Goal: Check status: Check status

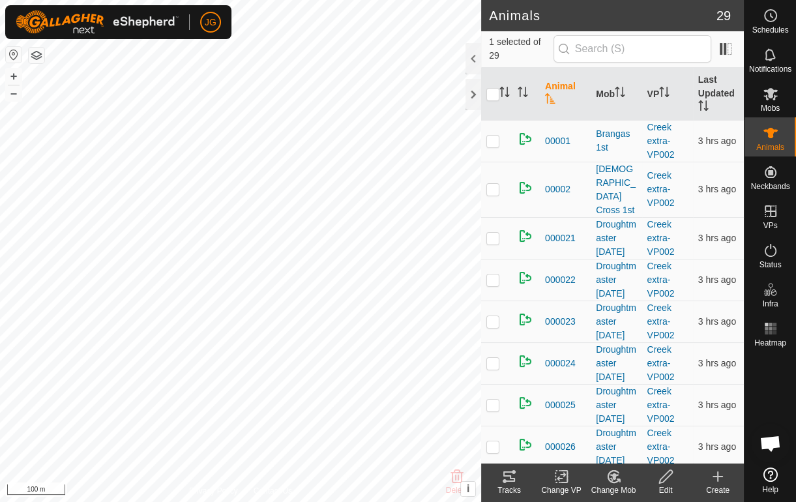
click at [512, 480] on icon at bounding box center [509, 476] width 12 height 10
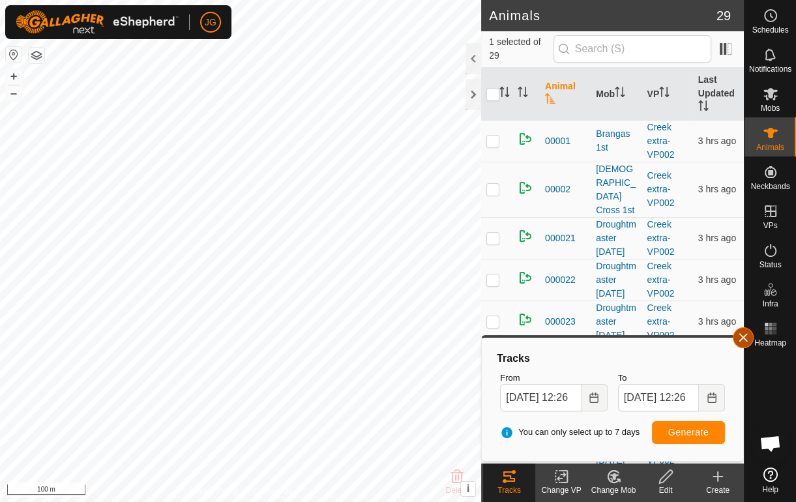
click at [740, 337] on button "button" at bounding box center [743, 337] width 21 height 21
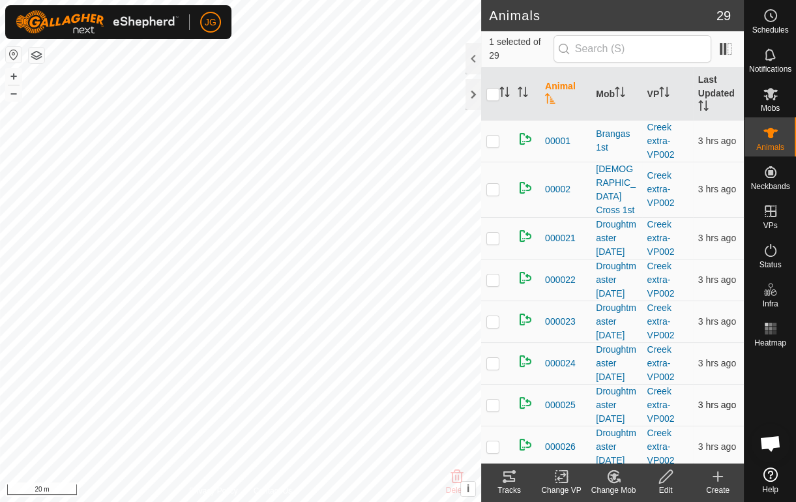
checkbox input "true"
checkbox input "false"
click at [516, 482] on icon at bounding box center [509, 477] width 16 height 16
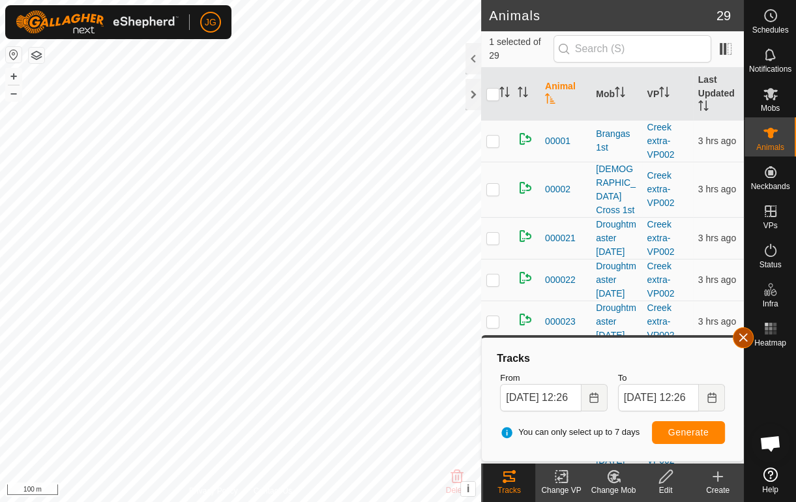
click at [743, 340] on button "button" at bounding box center [743, 337] width 21 height 21
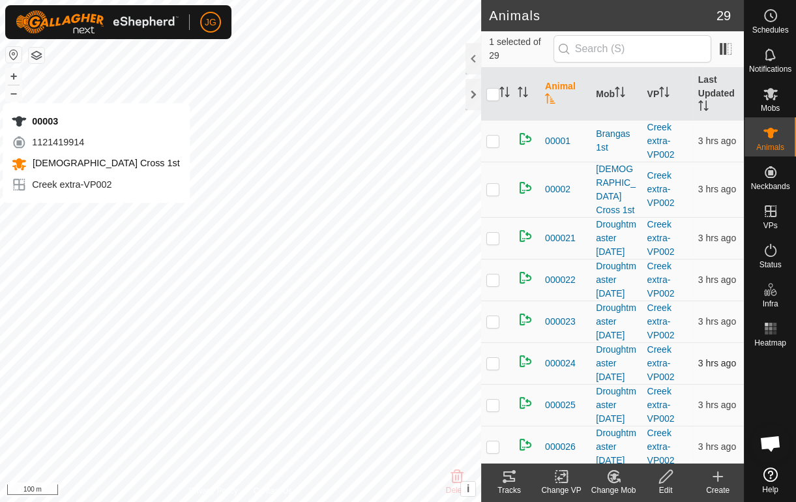
checkbox input "false"
click at [503, 480] on icon at bounding box center [504, 481] width 4 height 4
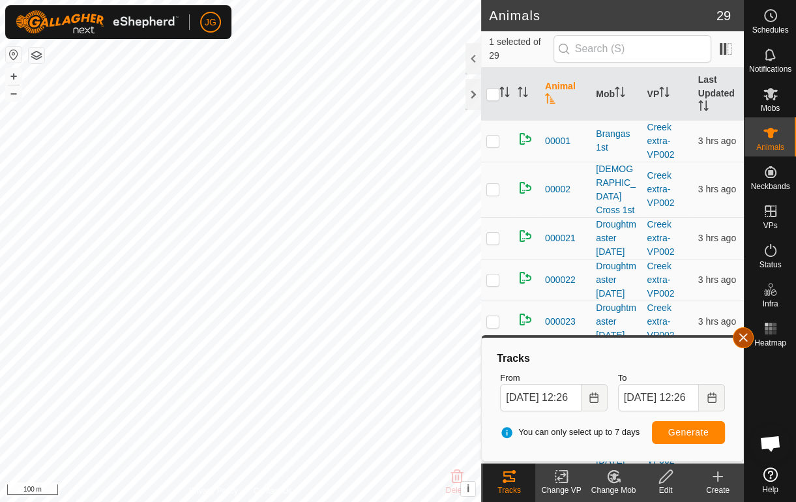
click at [740, 339] on button "button" at bounding box center [743, 337] width 21 height 21
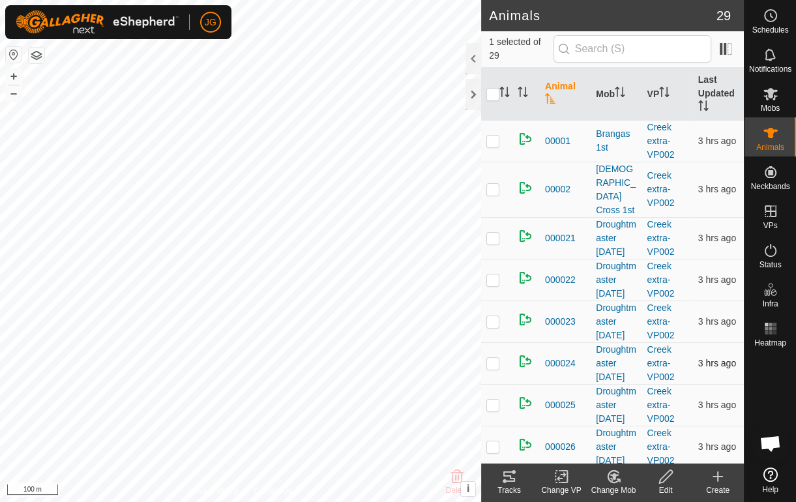
checkbox input "false"
click at [506, 483] on icon at bounding box center [509, 477] width 16 height 16
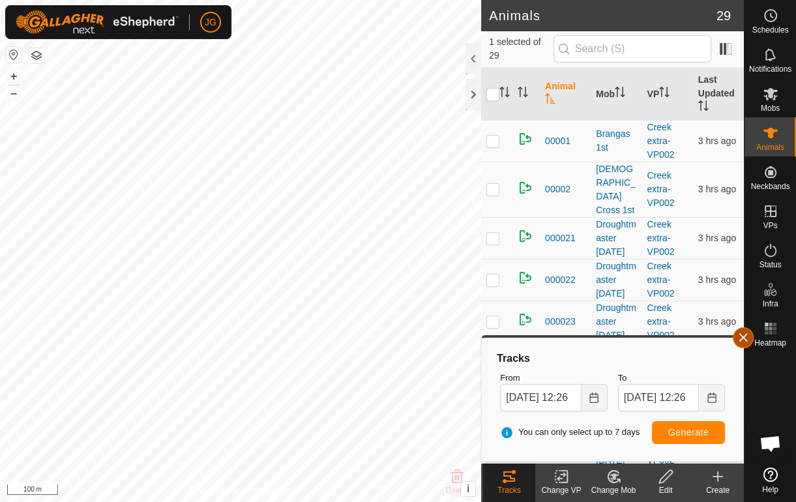
click at [744, 341] on button "button" at bounding box center [743, 337] width 21 height 21
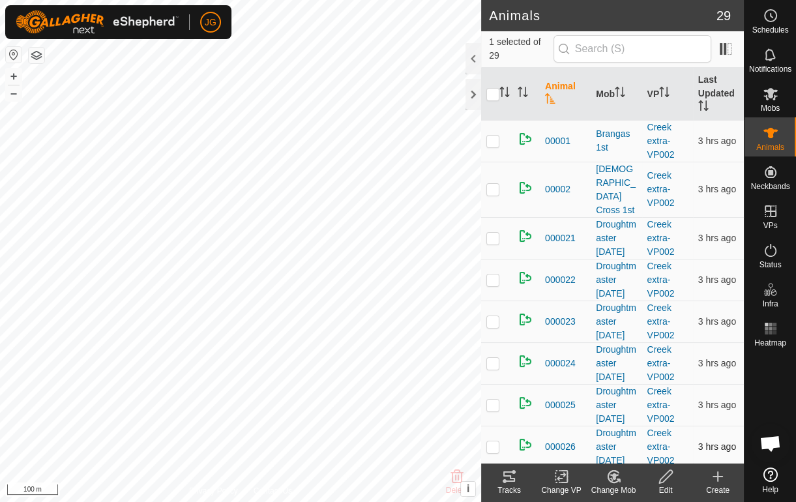
checkbox input "false"
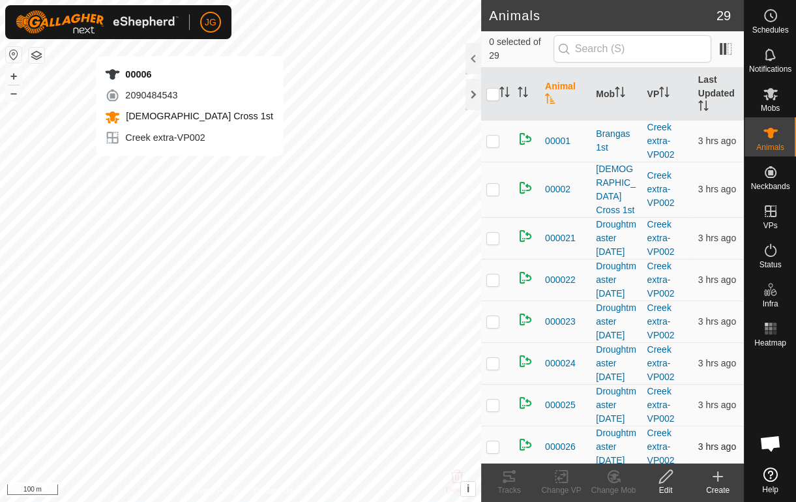
checkbox input "true"
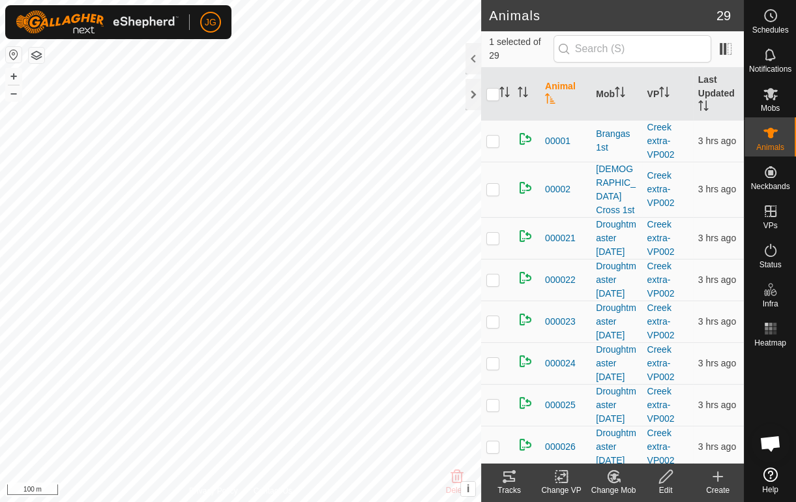
click at [504, 478] on icon at bounding box center [509, 477] width 16 height 16
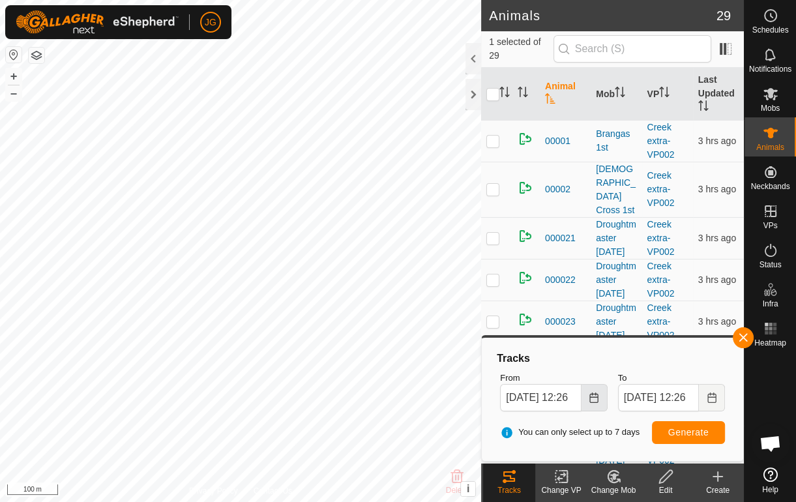
click at [592, 401] on icon "Choose Date" at bounding box center [594, 397] width 10 height 10
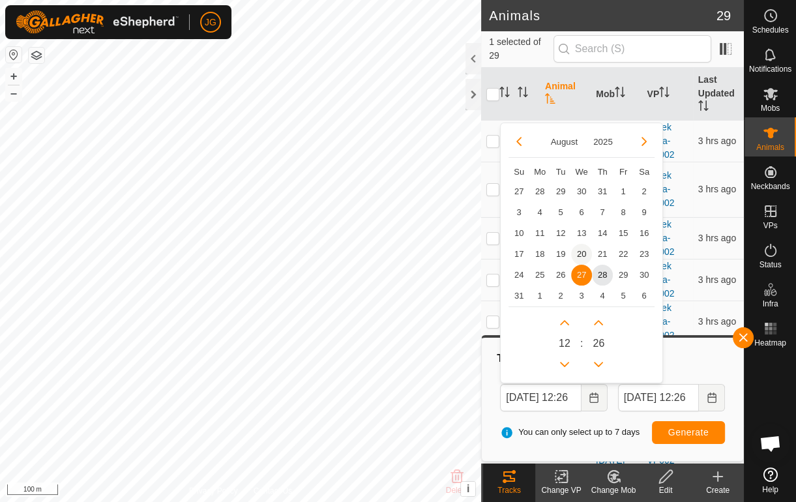
click at [582, 255] on span "20" at bounding box center [581, 254] width 21 height 21
type input "[DATE] 12:26"
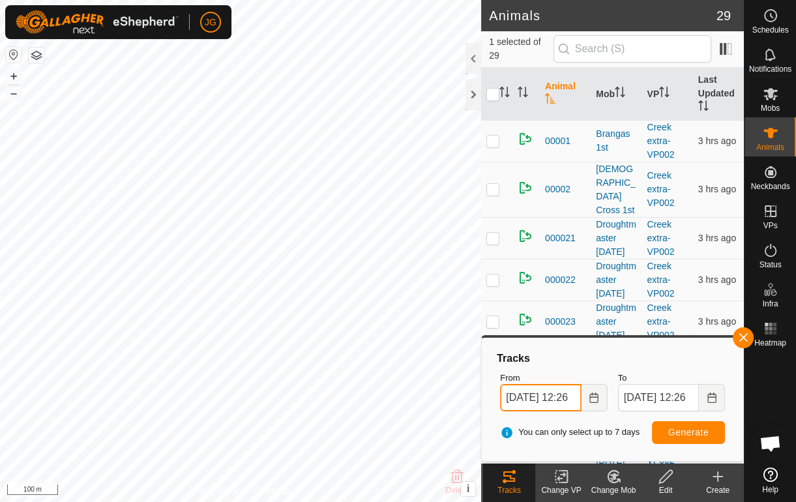
scroll to position [0, 19]
click at [675, 436] on span "Generate" at bounding box center [688, 432] width 40 height 10
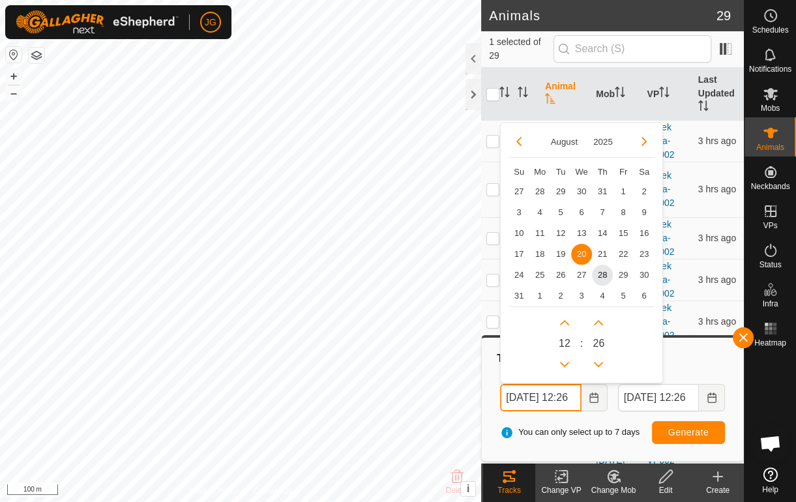
click at [551, 397] on input "[DATE] 12:26" at bounding box center [540, 397] width 81 height 27
click at [516, 269] on span "24" at bounding box center [518, 275] width 21 height 21
type input "[DATE] 12:26"
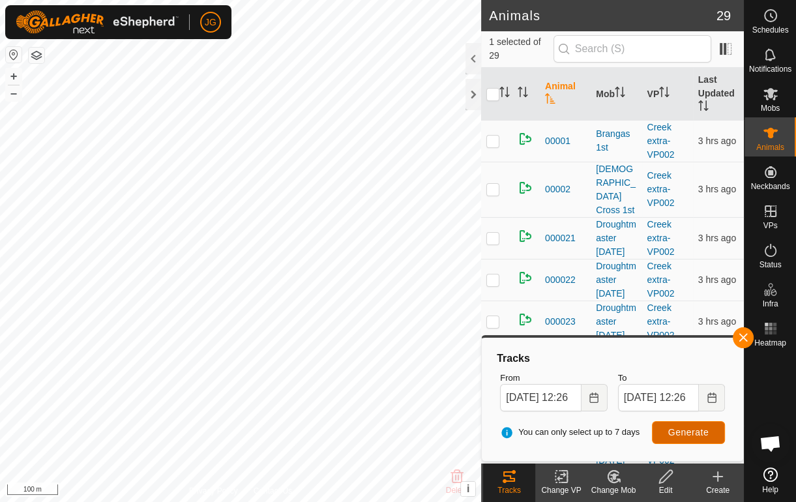
click at [694, 431] on span "Generate" at bounding box center [688, 432] width 40 height 10
drag, startPoint x: 742, startPoint y: 334, endPoint x: 737, endPoint y: 342, distance: 9.4
click at [742, 334] on button "button" at bounding box center [743, 337] width 21 height 21
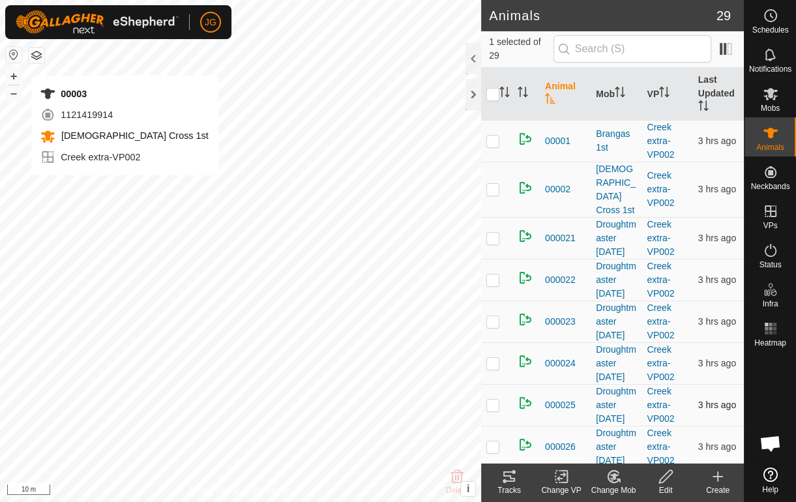
checkbox input "true"
checkbox input "false"
click at [507, 475] on icon at bounding box center [509, 476] width 12 height 10
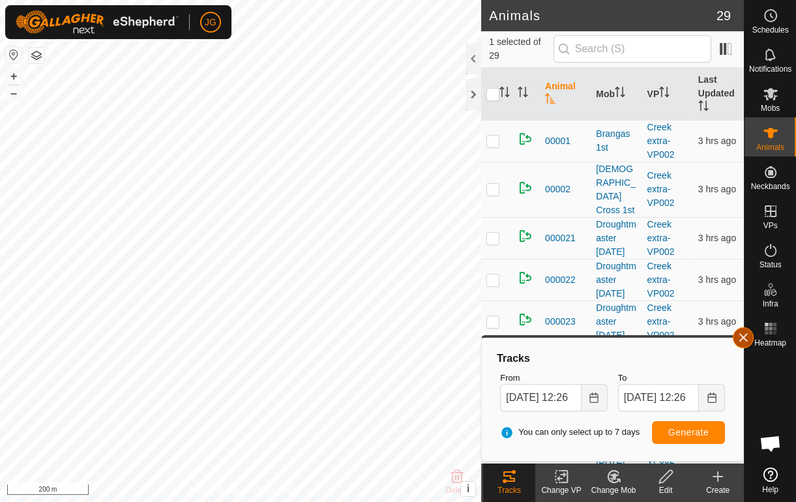
click at [738, 336] on button "button" at bounding box center [743, 337] width 21 height 21
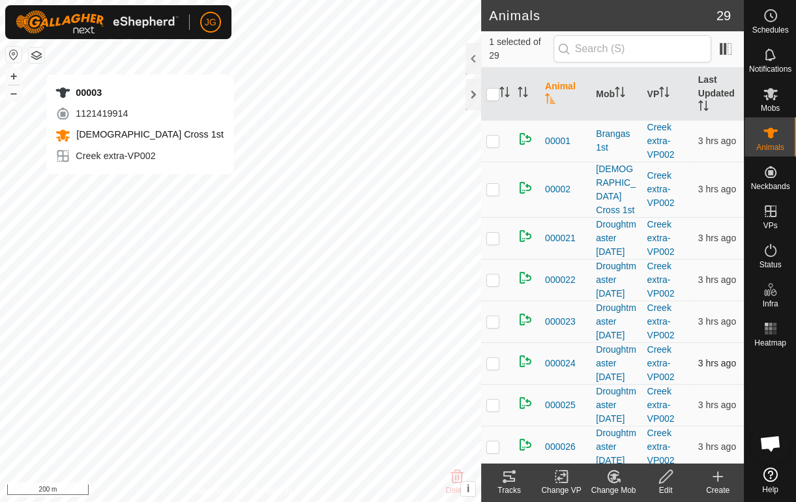
checkbox input "false"
